Goal: Task Accomplishment & Management: Manage account settings

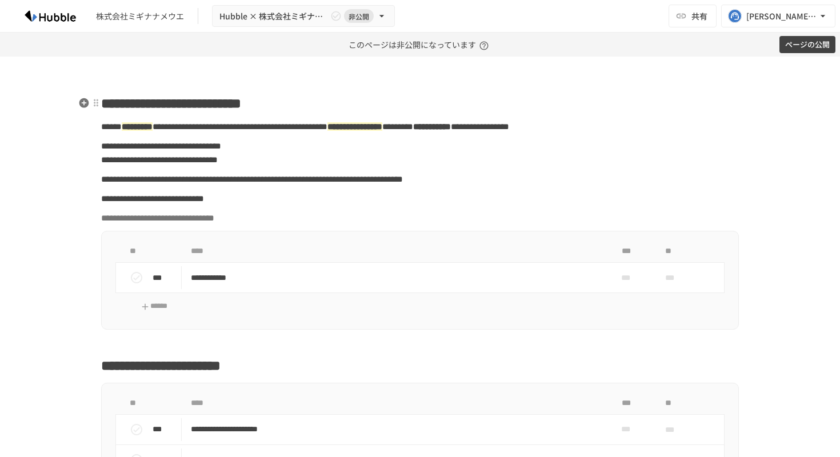
click at [208, 105] on span "**********" at bounding box center [171, 104] width 140 height 14
paste div
click at [792, 49] on button "ページの公開" at bounding box center [807, 45] width 56 height 18
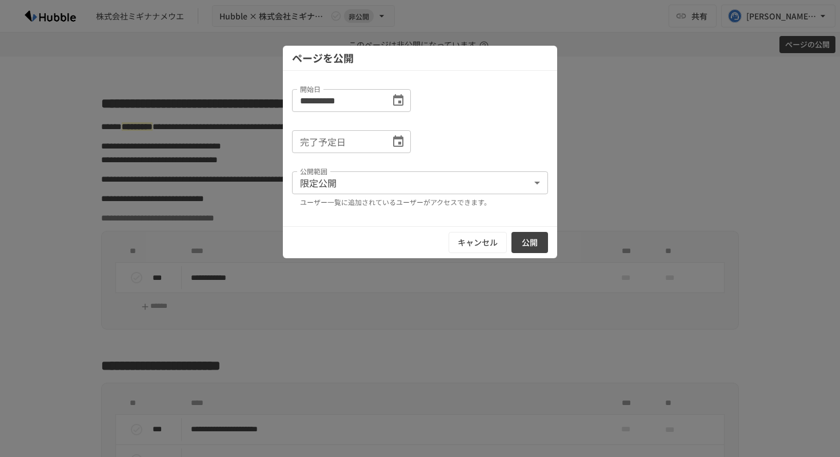
click at [399, 143] on icon "Choose date" at bounding box center [398, 140] width 10 height 11
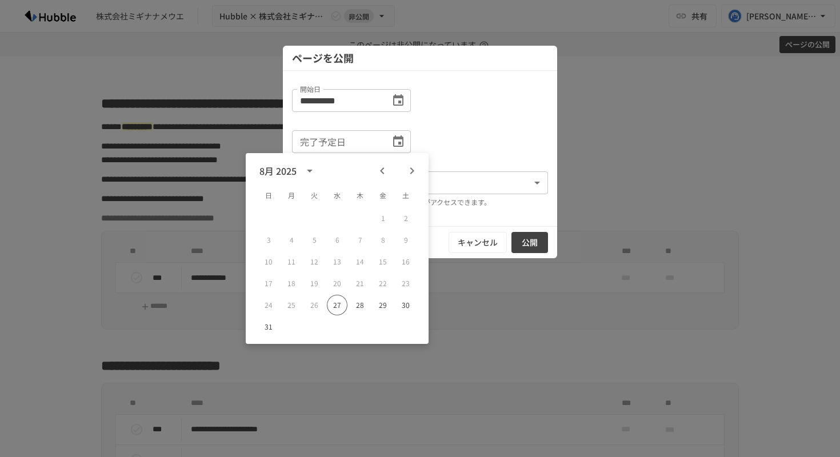
click at [406, 172] on icon "Next month" at bounding box center [412, 171] width 14 height 14
click at [411, 169] on icon "Next month" at bounding box center [412, 170] width 4 height 7
click at [384, 305] on button "31" at bounding box center [382, 305] width 21 height 21
type input "**********"
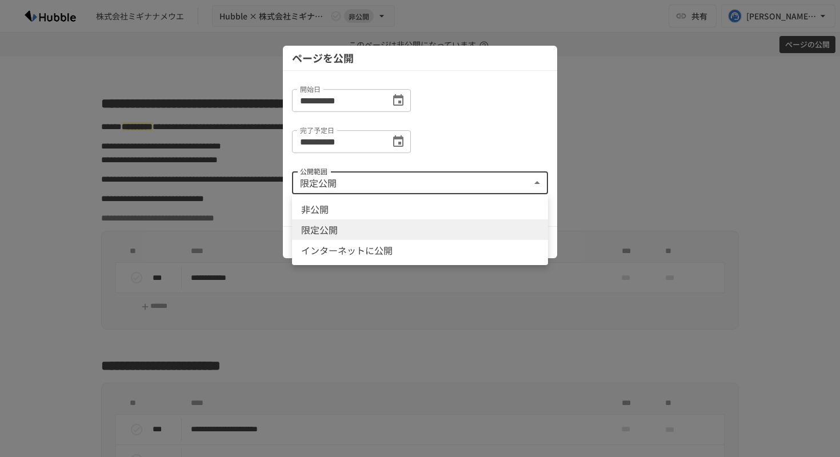
click at [496, 186] on body "**********" at bounding box center [420, 228] width 840 height 457
click at [592, 149] on div at bounding box center [420, 228] width 840 height 457
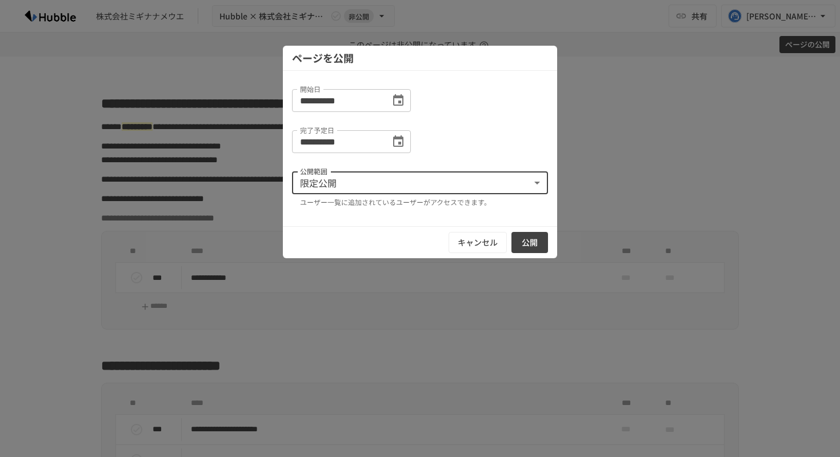
click at [532, 242] on button "公開" at bounding box center [529, 242] width 37 height 21
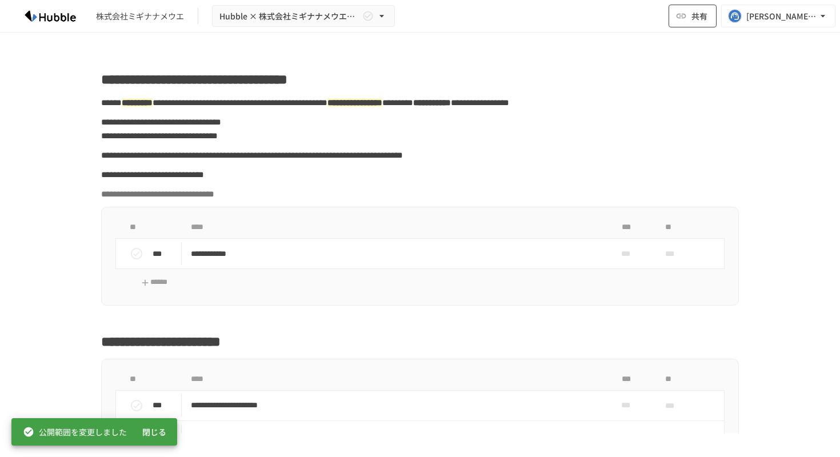
click at [691, 21] on button "共有" at bounding box center [692, 16] width 48 height 23
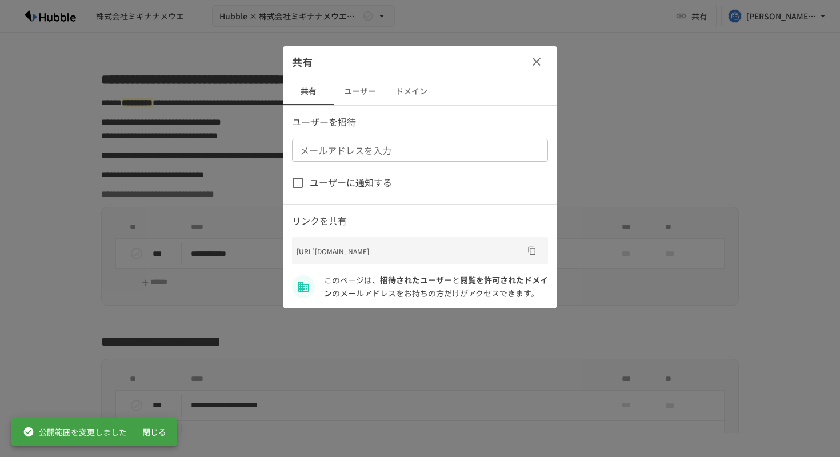
click at [365, 95] on button "ユーザー" at bounding box center [359, 91] width 51 height 27
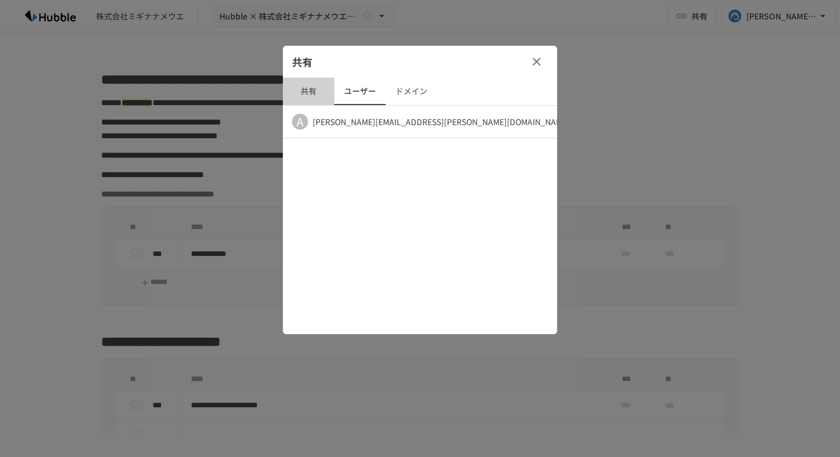
click at [310, 94] on button "共有" at bounding box center [308, 91] width 51 height 27
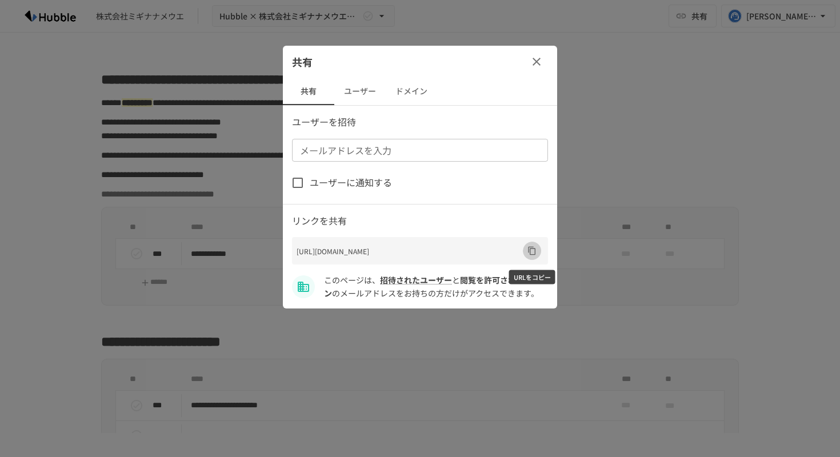
click at [530, 255] on icon "URLをコピー" at bounding box center [531, 251] width 7 height 9
click at [536, 64] on icon "button" at bounding box center [537, 62] width 14 height 14
